Goal: Information Seeking & Learning: Learn about a topic

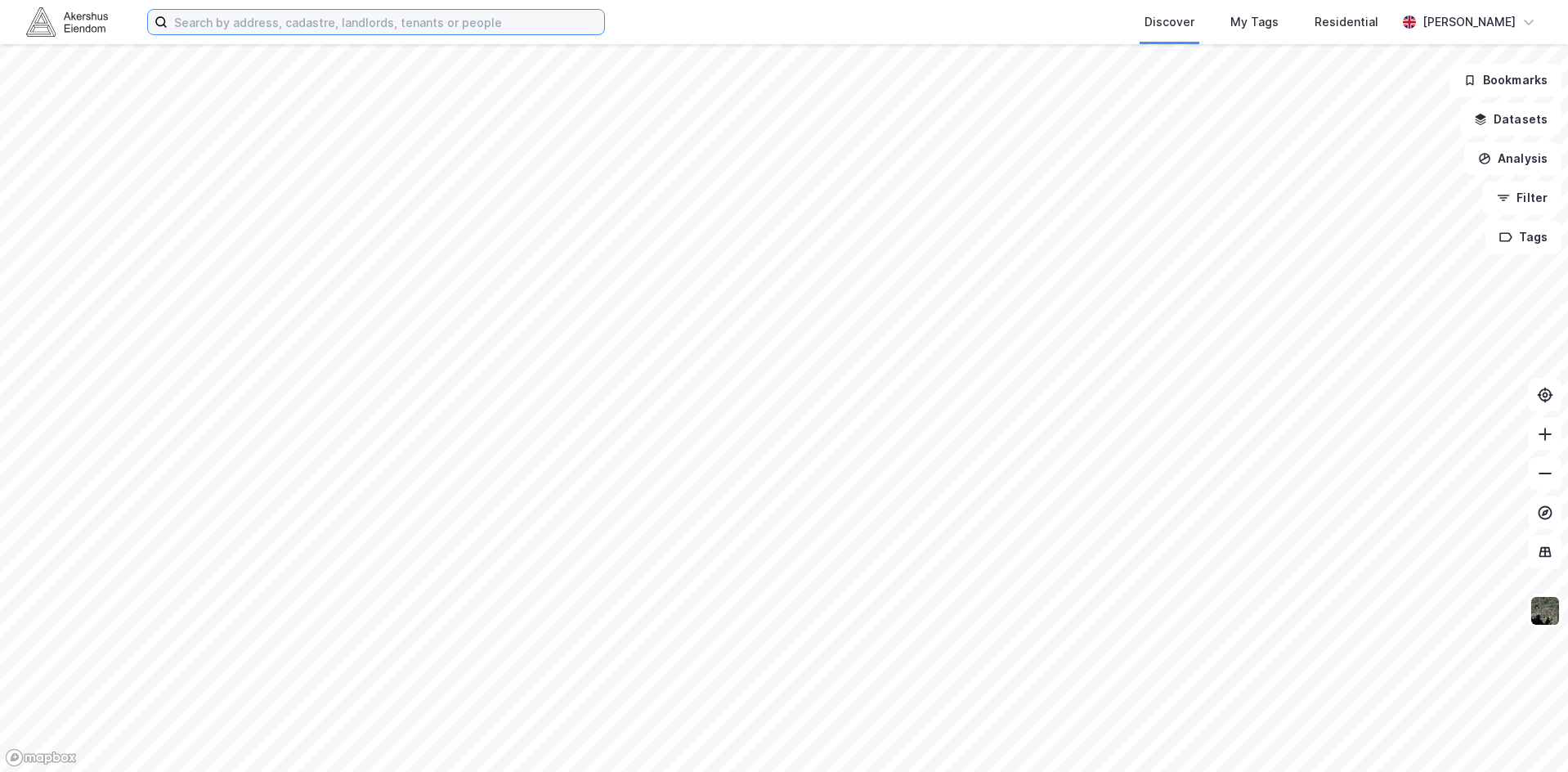
click at [225, 21] on input at bounding box center [386, 22] width 437 height 25
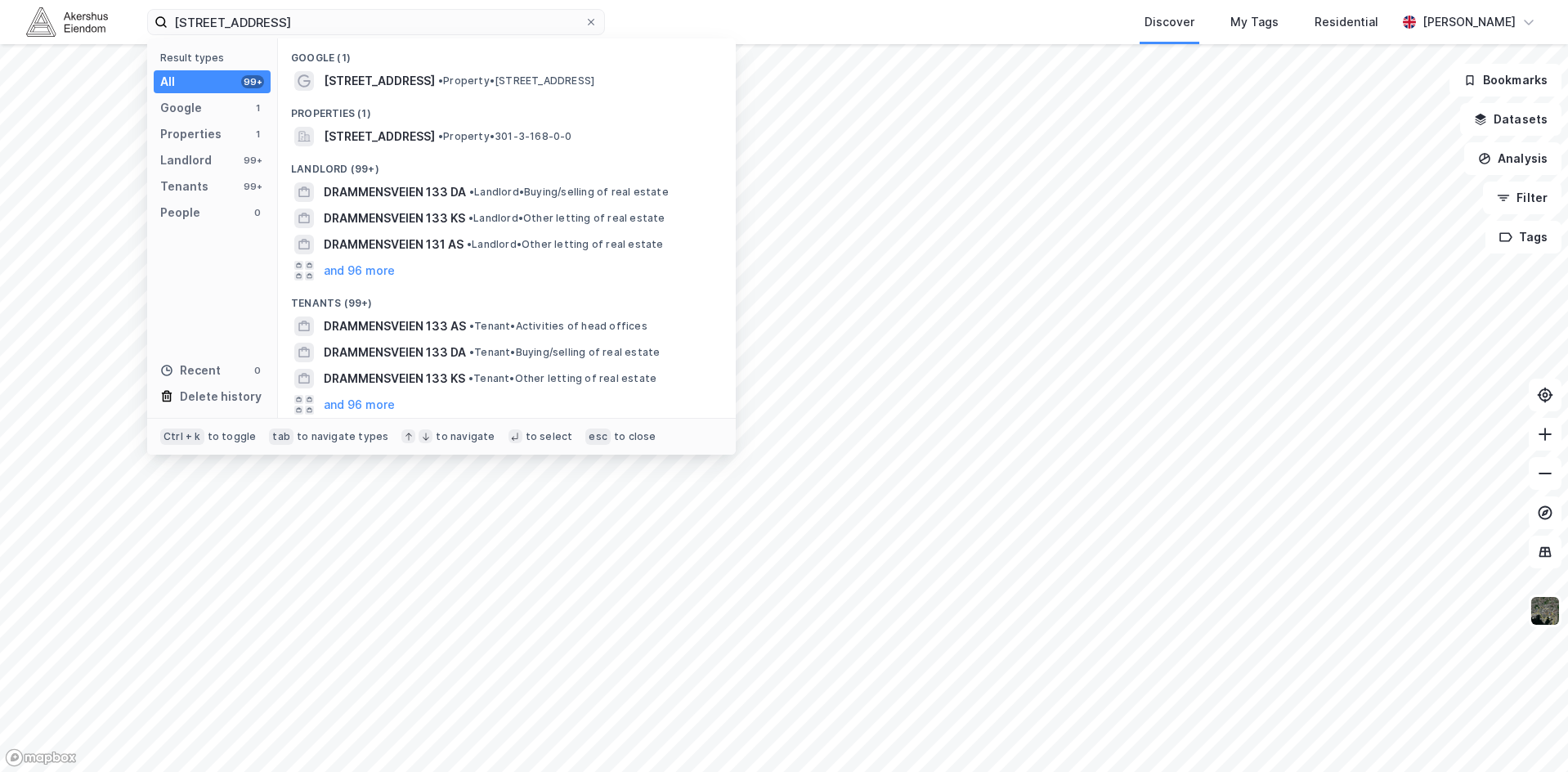
click at [385, 150] on div "Landlord (99+)" at bounding box center [507, 164] width 458 height 29
click at [390, 142] on span "[STREET_ADDRESS]" at bounding box center [380, 137] width 111 height 20
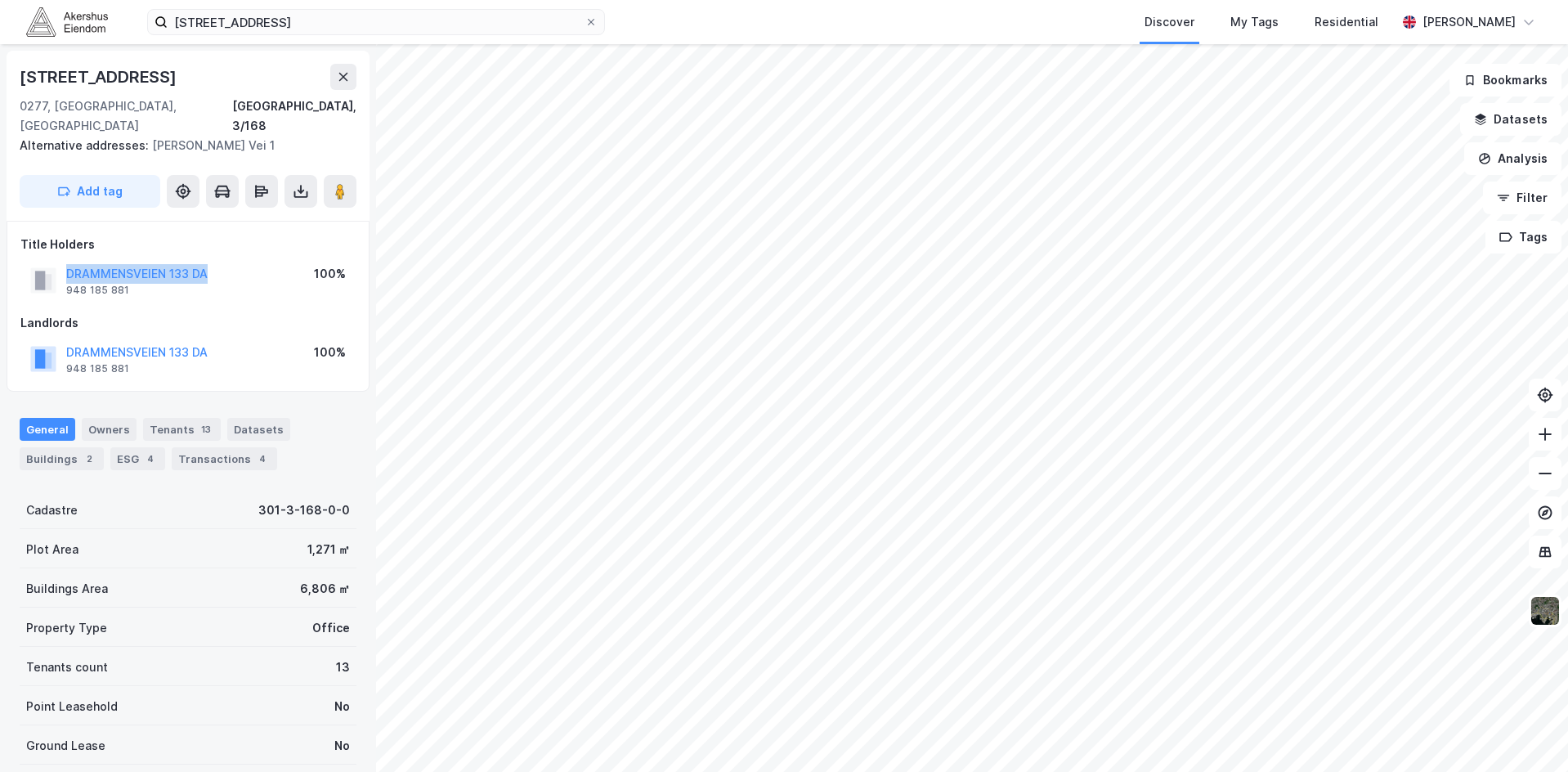
drag, startPoint x: 244, startPoint y: 251, endPoint x: 42, endPoint y: 246, distance: 202.1
click at [42, 261] on div "DRAMMENSVEIEN 133 DA 948 185 881 100%" at bounding box center [188, 280] width 335 height 39
copy button "DRAMMENSVEIEN 133 DA"
click at [334, 25] on input "[STREET_ADDRESS]" at bounding box center [376, 22] width 417 height 25
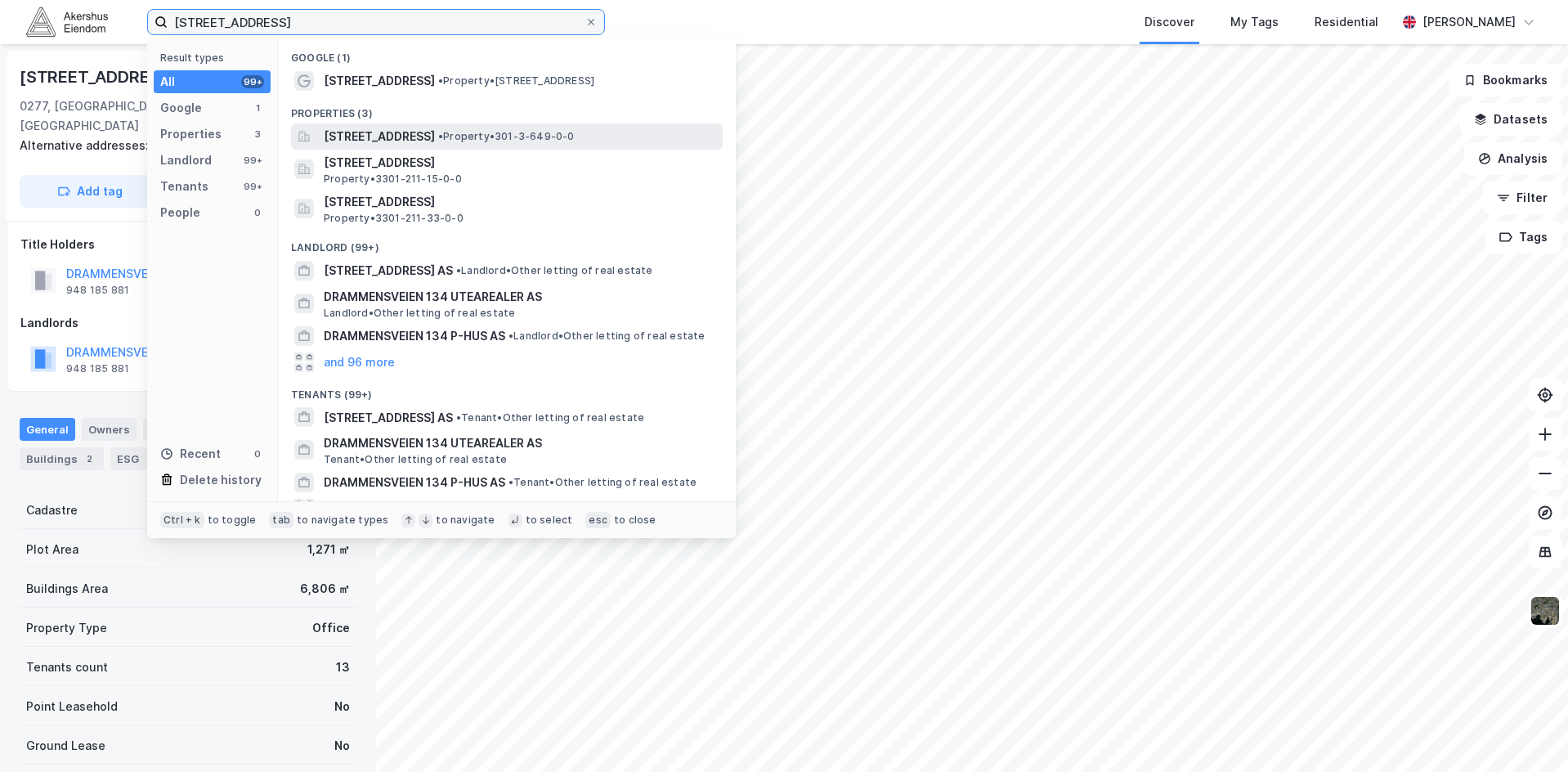
type input "[STREET_ADDRESS]"
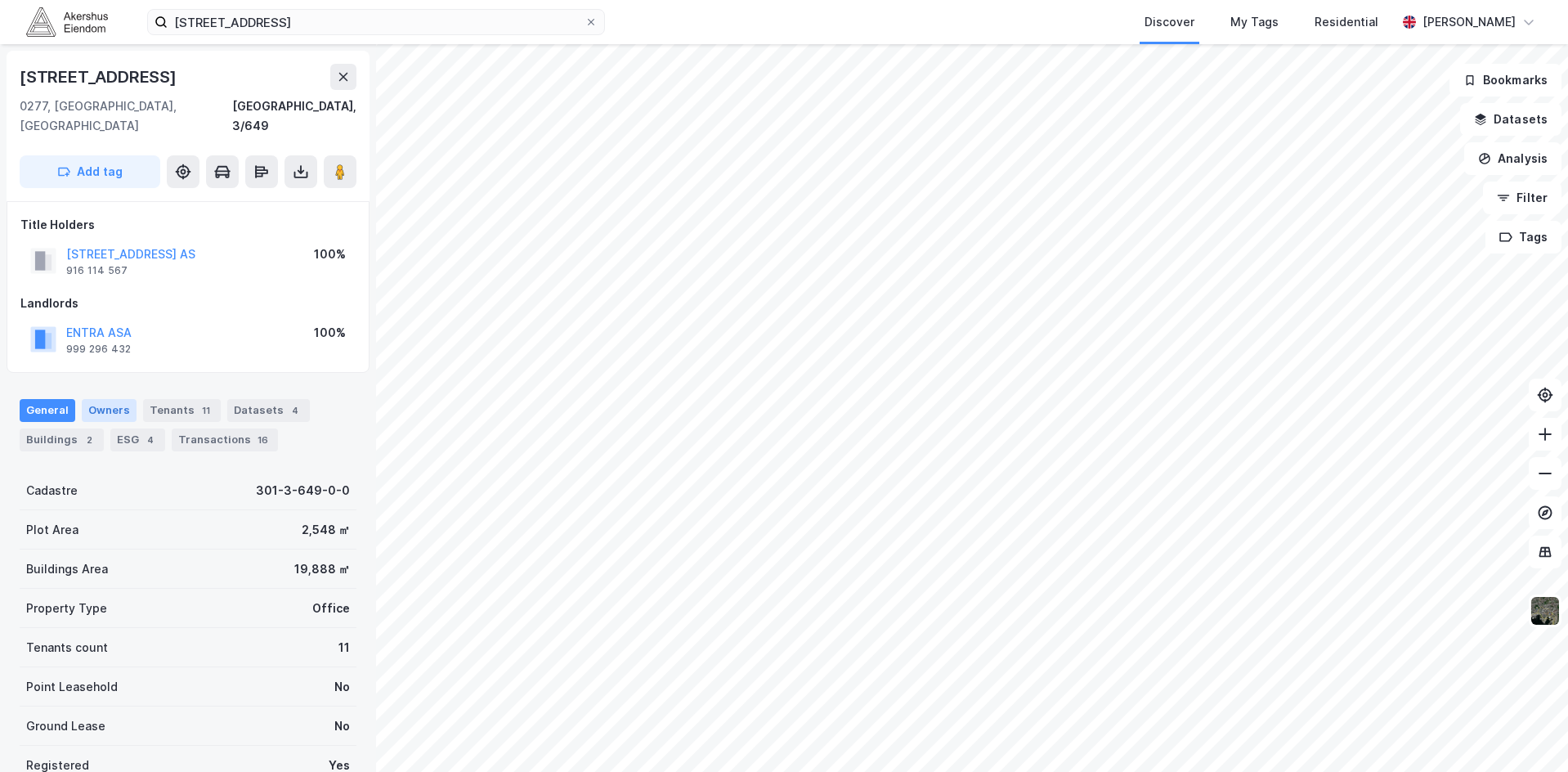
click at [107, 399] on div "Owners" at bounding box center [109, 410] width 54 height 23
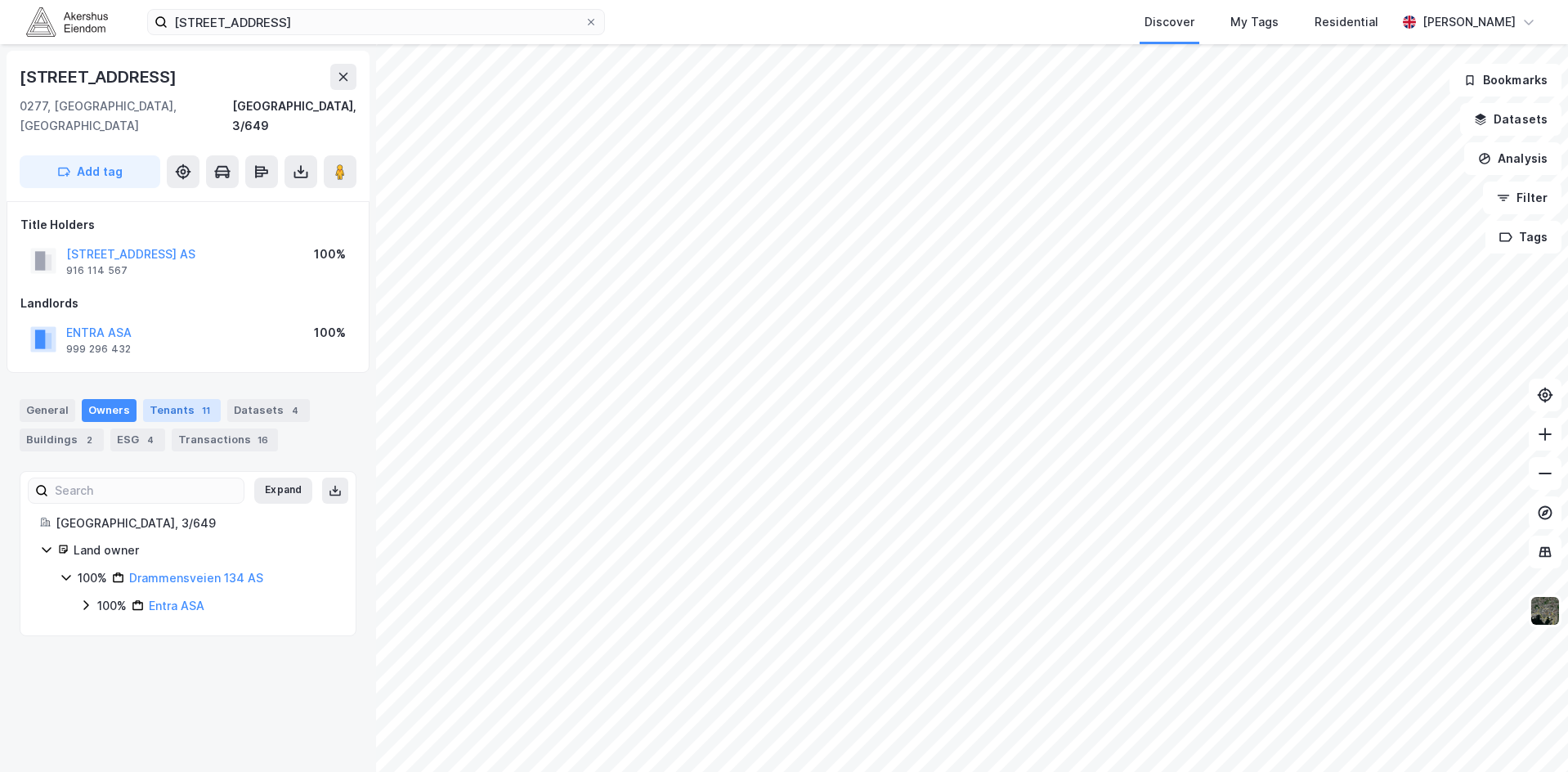
click at [176, 401] on div "Tenants 11" at bounding box center [182, 410] width 78 height 23
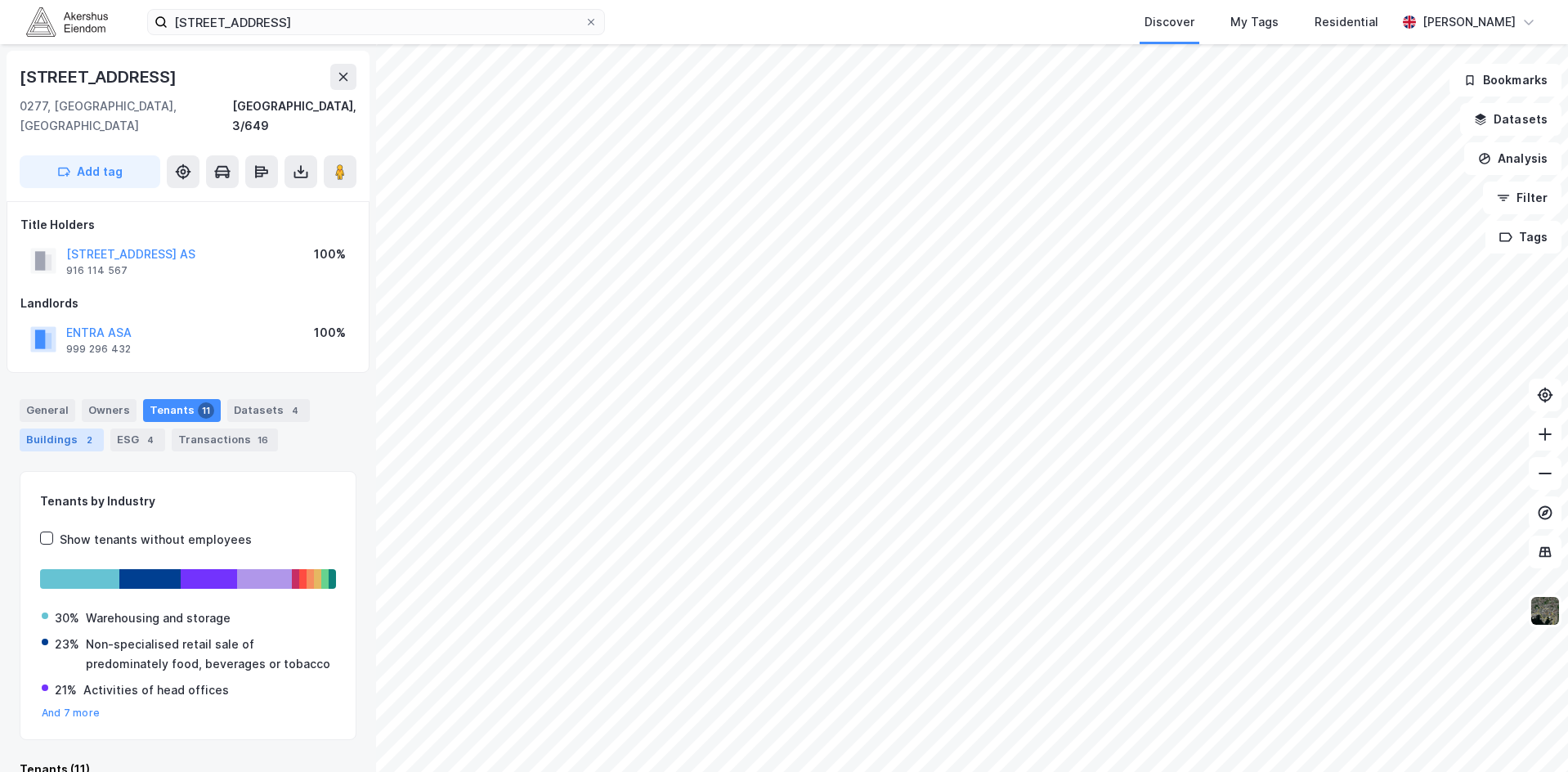
click at [60, 429] on div "Buildings 2" at bounding box center [62, 440] width 84 height 23
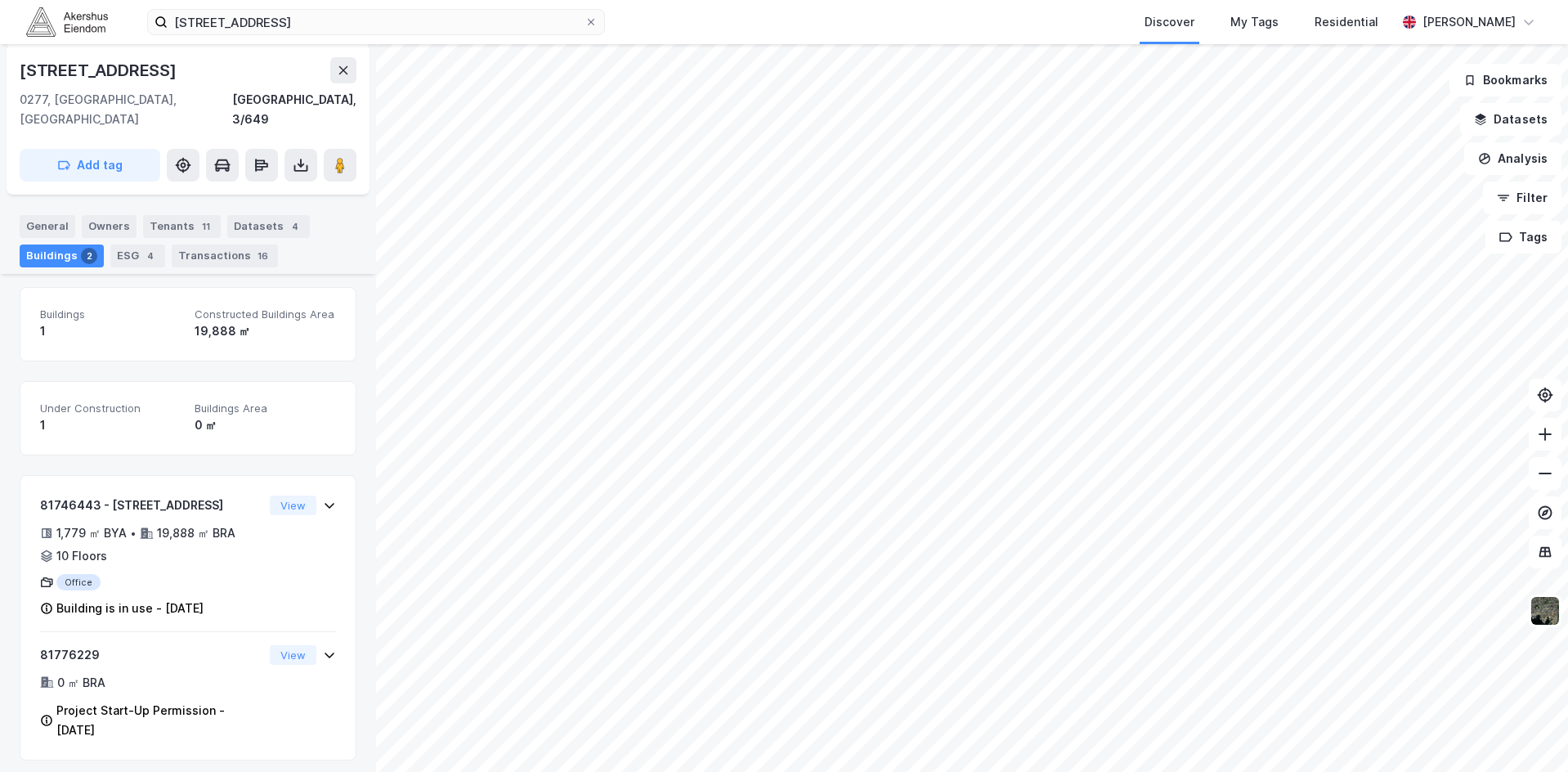
scroll to position [186, 0]
